Goal: Task Accomplishment & Management: Use online tool/utility

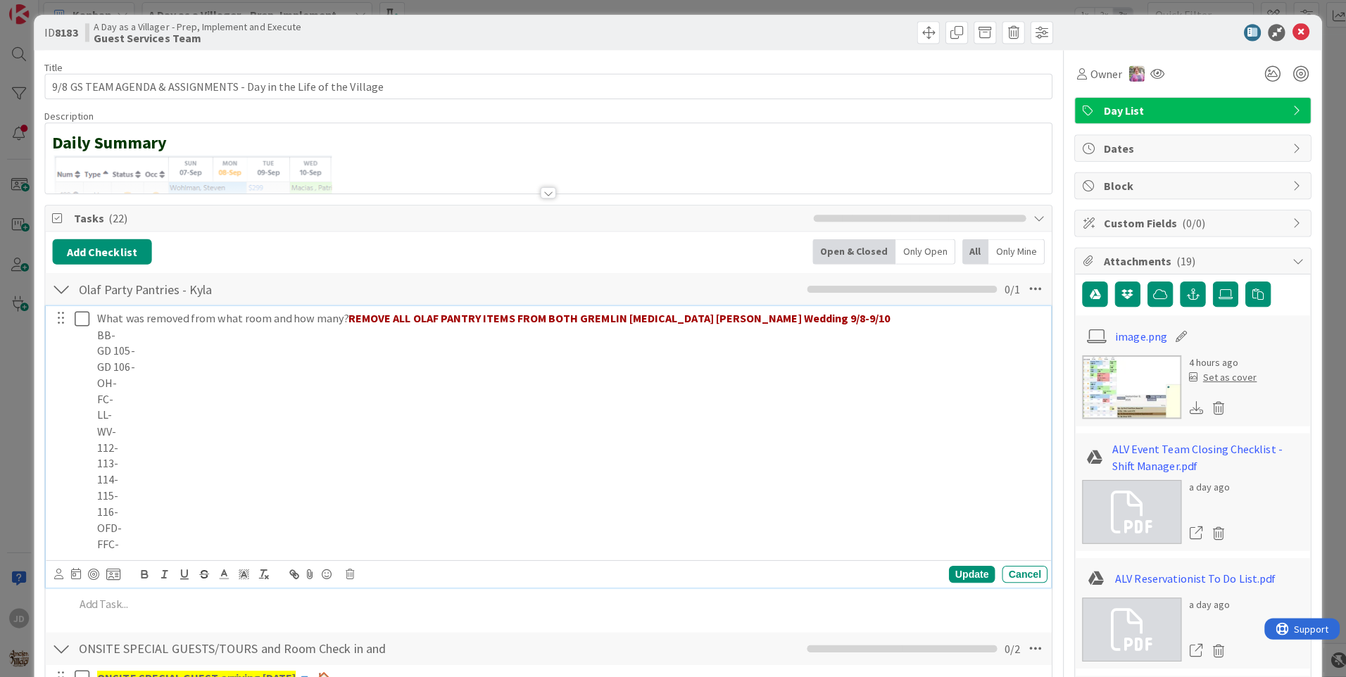
click at [171, 350] on p "GD 105-" at bounding box center [565, 353] width 938 height 16
click at [208, 371] on p "GD 106-" at bounding box center [565, 369] width 938 height 16
click at [145, 499] on p "115-" at bounding box center [565, 497] width 938 height 16
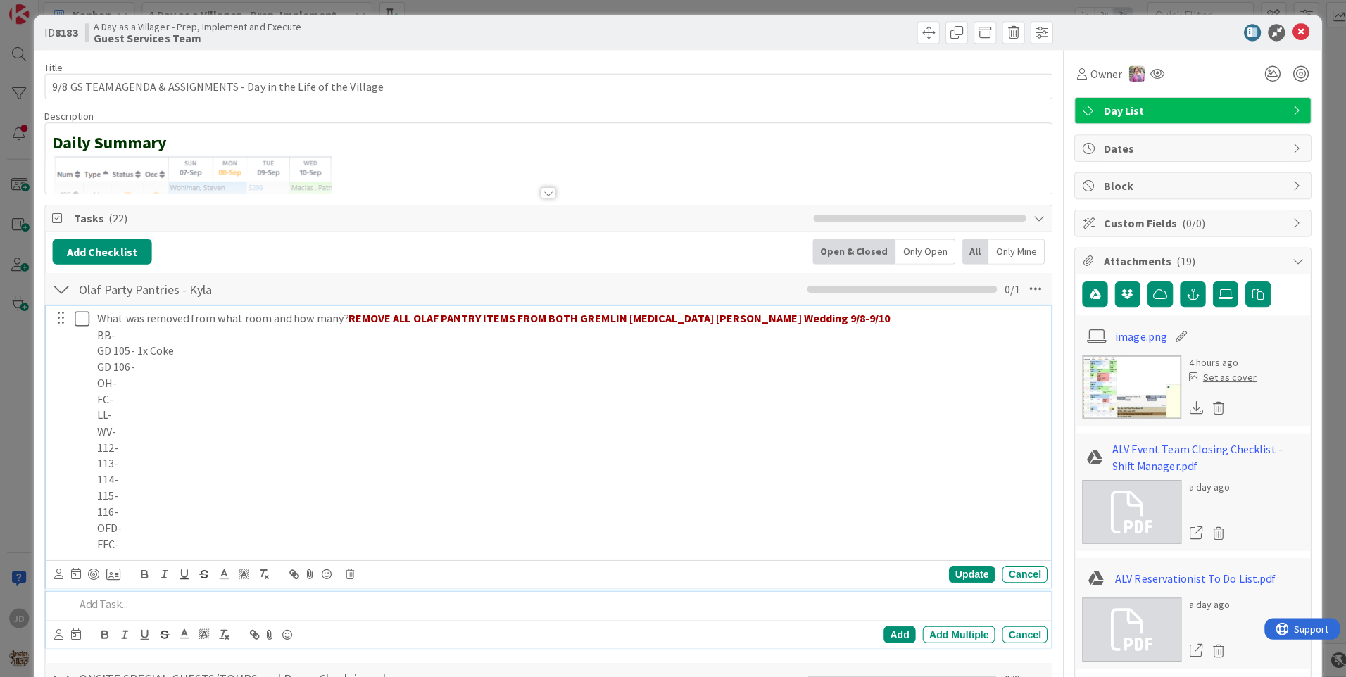
click at [78, 615] on div at bounding box center [554, 605] width 972 height 25
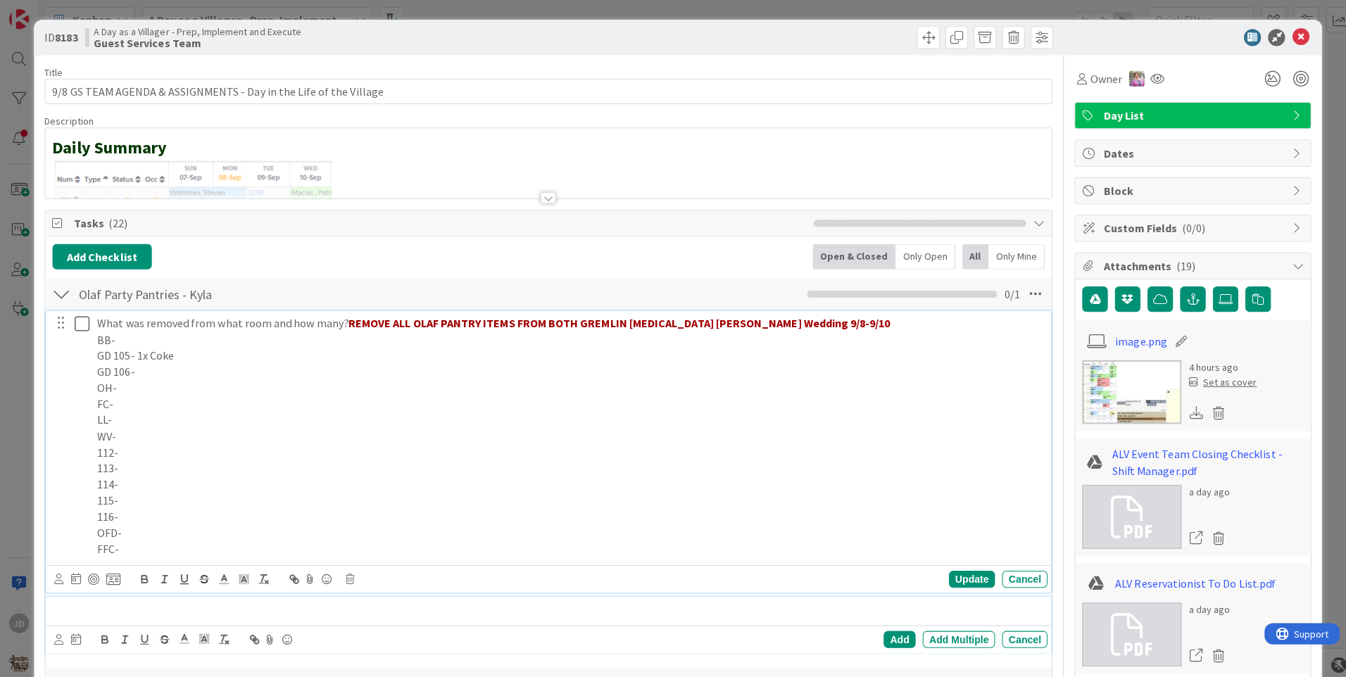
click at [152, 502] on p "115-" at bounding box center [565, 497] width 938 height 16
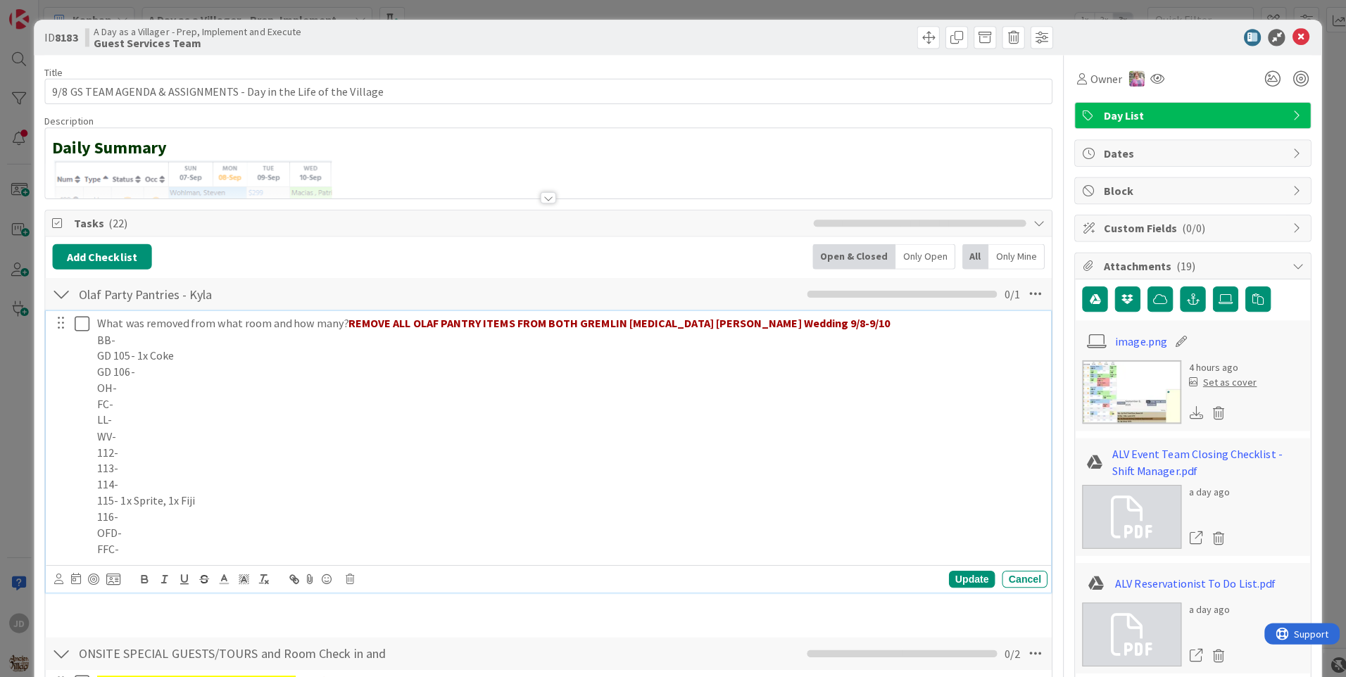
click at [123, 531] on p "OFD-" at bounding box center [565, 529] width 938 height 16
click at [972, 570] on div "Update" at bounding box center [965, 575] width 46 height 17
click at [83, 321] on icon at bounding box center [81, 321] width 15 height 17
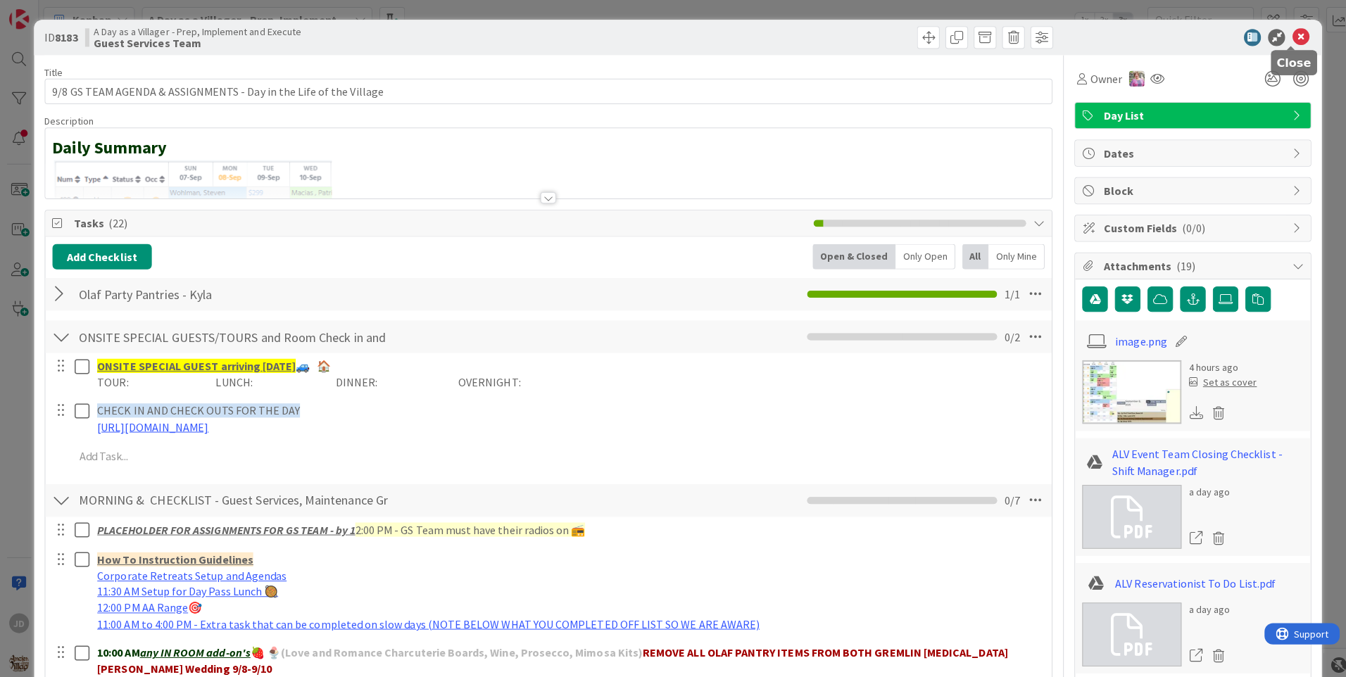
click at [1286, 32] on icon at bounding box center [1291, 37] width 17 height 17
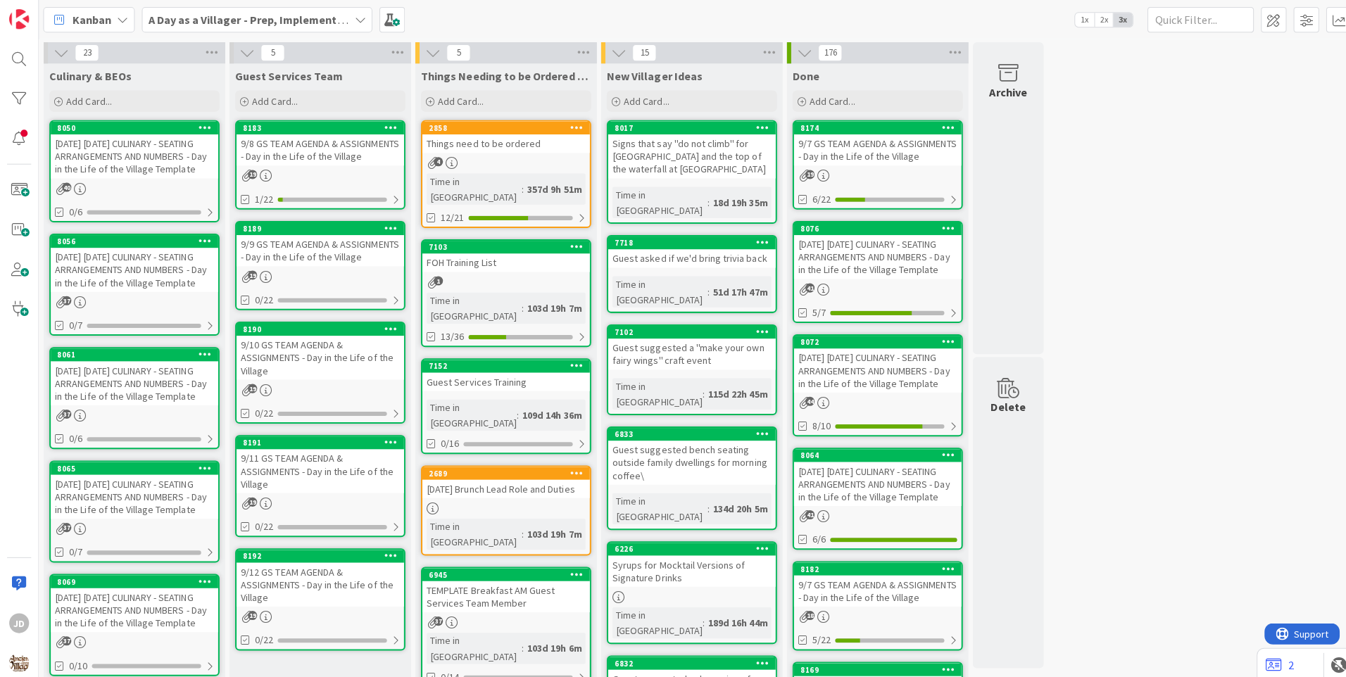
click at [95, 170] on div "[DATE] [DATE] CULINARY - SEATING ARRANGEMENTS AND NUMBERS - Day in the Life of …" at bounding box center [134, 156] width 166 height 44
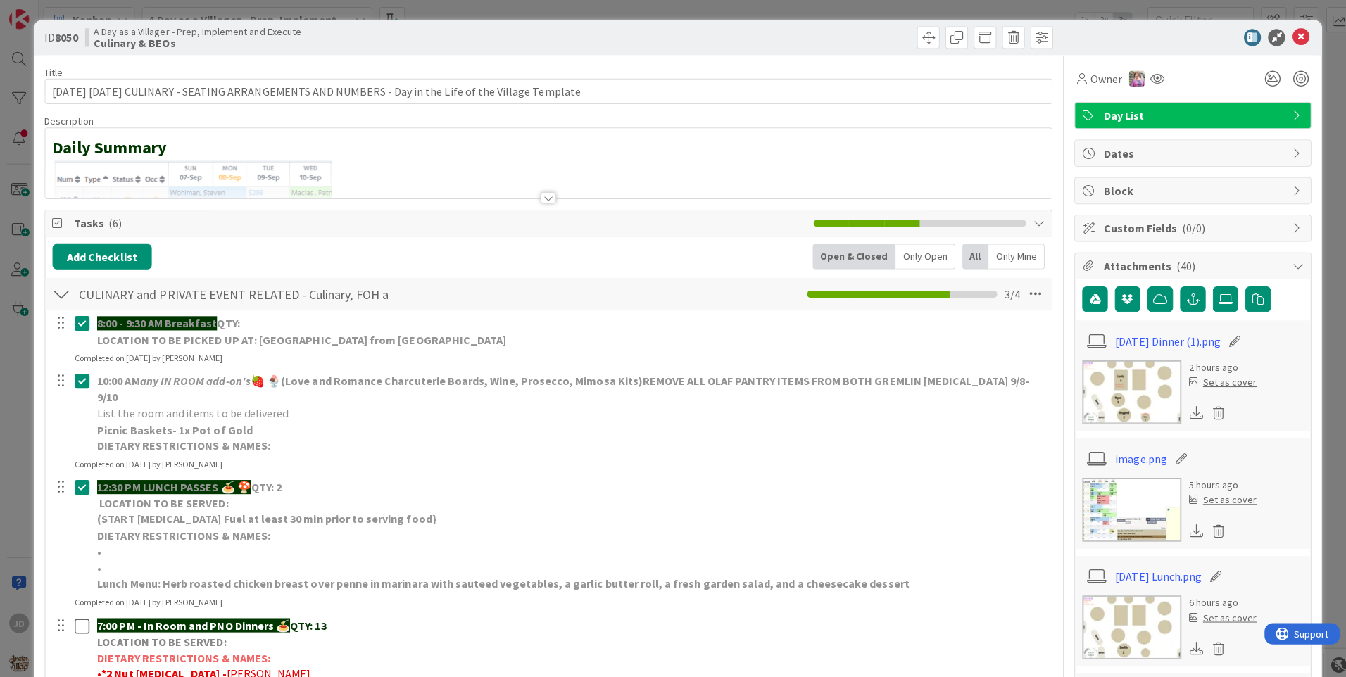
click at [1098, 399] on img at bounding box center [1124, 389] width 99 height 63
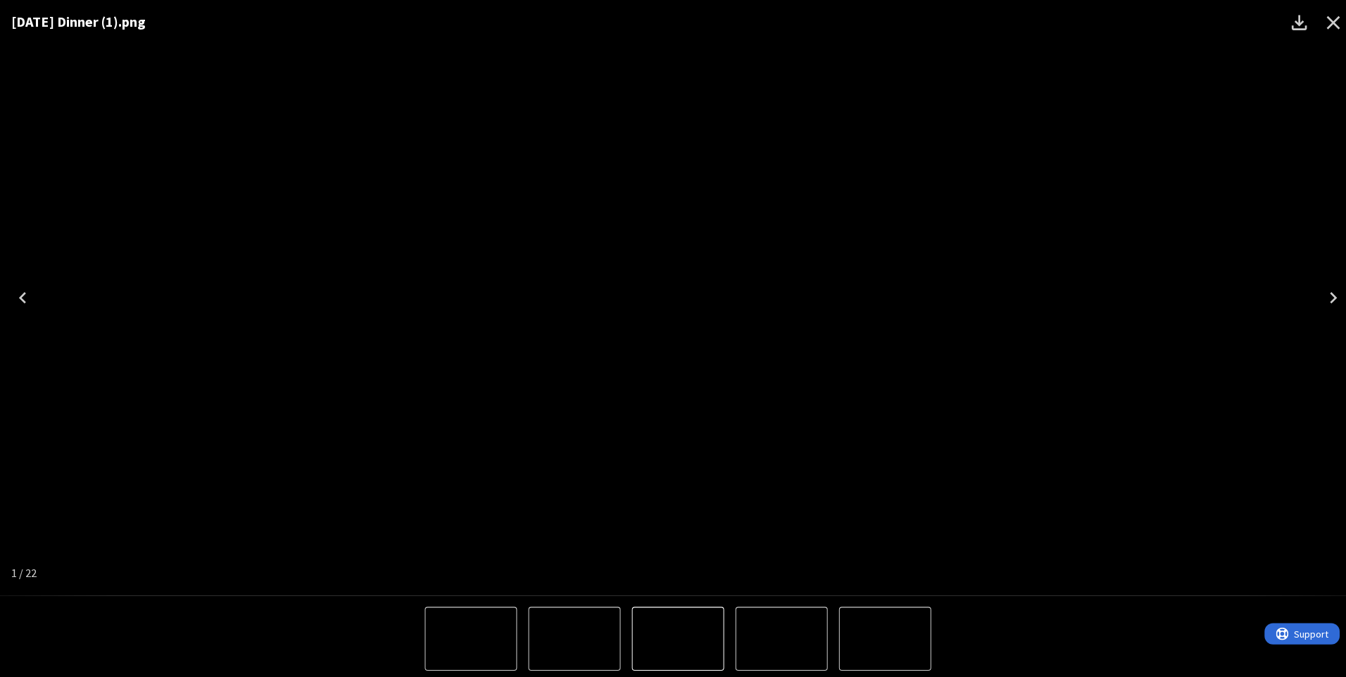
click at [1261, 372] on div "[DATE] Dinner (1).png" at bounding box center [673, 295] width 1346 height 591
